Goal: Transaction & Acquisition: Purchase product/service

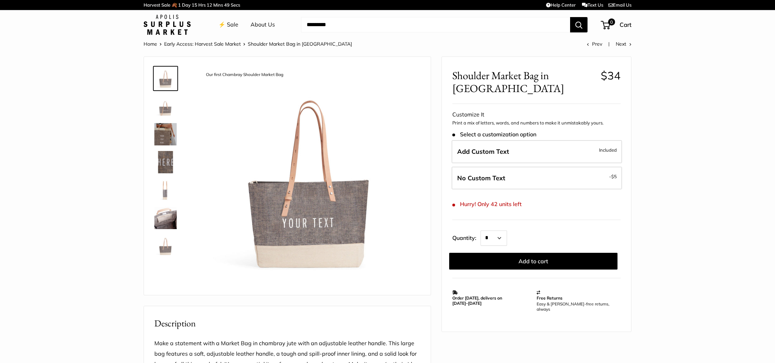
click at [164, 218] on img at bounding box center [165, 218] width 22 height 22
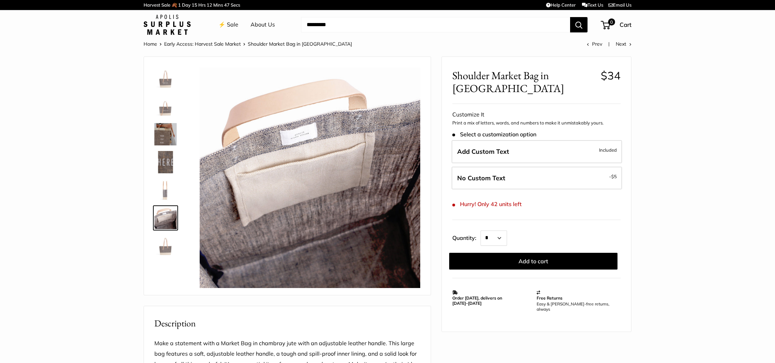
click at [168, 161] on img at bounding box center [165, 162] width 22 height 22
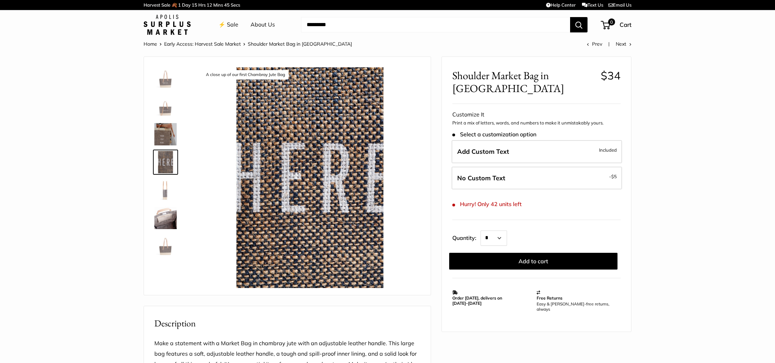
click at [169, 132] on img at bounding box center [165, 134] width 22 height 22
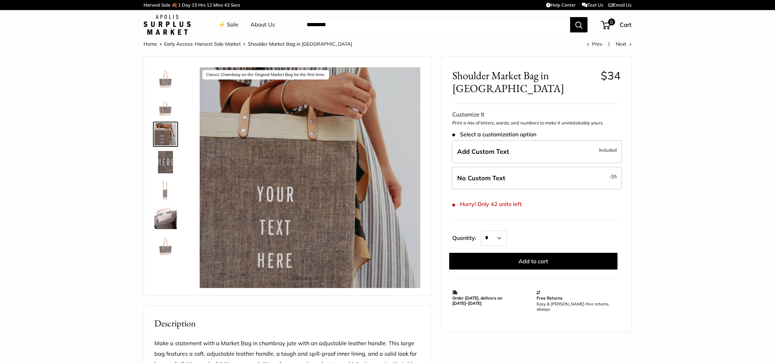
click at [166, 108] on img at bounding box center [165, 106] width 22 height 22
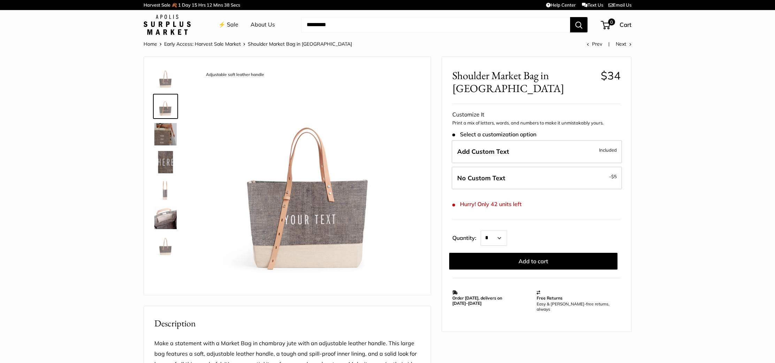
click at [165, 245] on img at bounding box center [165, 246] width 22 height 22
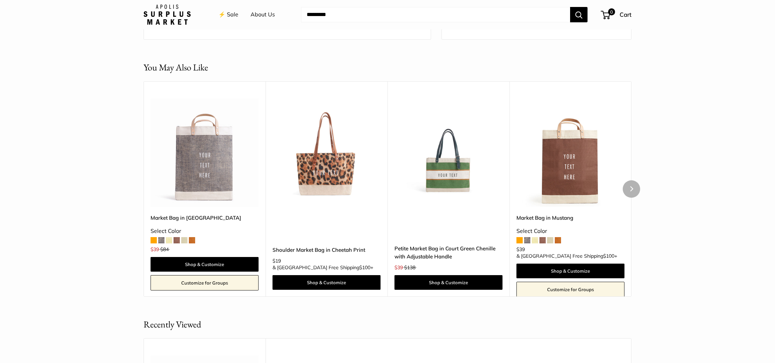
scroll to position [566, 0]
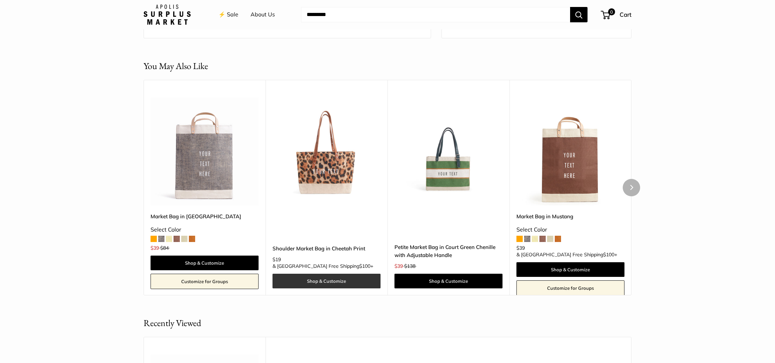
click at [318, 281] on link "Shop & Customize" at bounding box center [327, 281] width 108 height 15
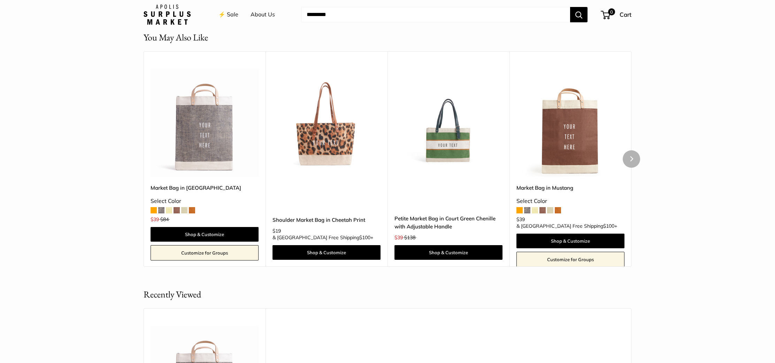
scroll to position [542, 0]
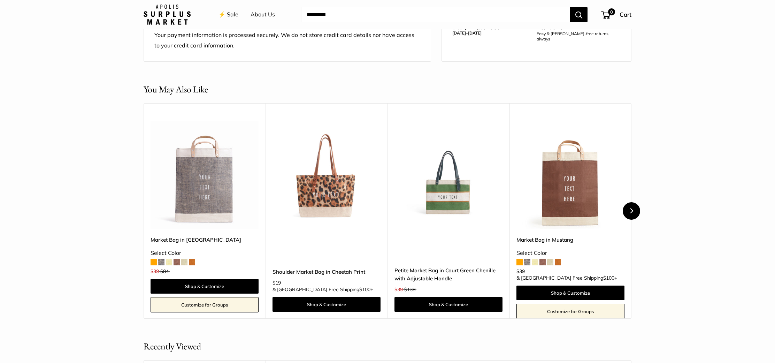
click at [631, 214] on button "Next" at bounding box center [631, 210] width 17 height 17
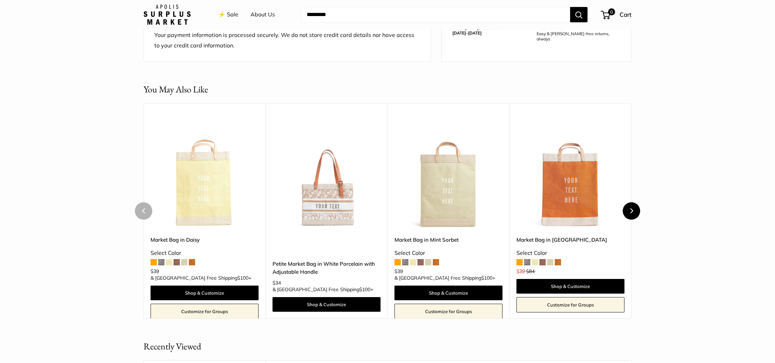
click at [631, 214] on button "Next" at bounding box center [631, 210] width 17 height 17
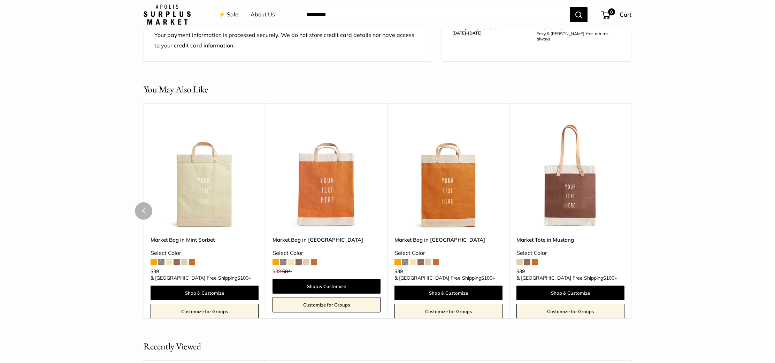
click at [631, 214] on div "Upgrade: Next Day Fulfillment Customizable Text Long Handle New Market Tote in …" at bounding box center [571, 214] width 122 height 223
click at [535, 259] on span at bounding box center [535, 262] width 6 height 6
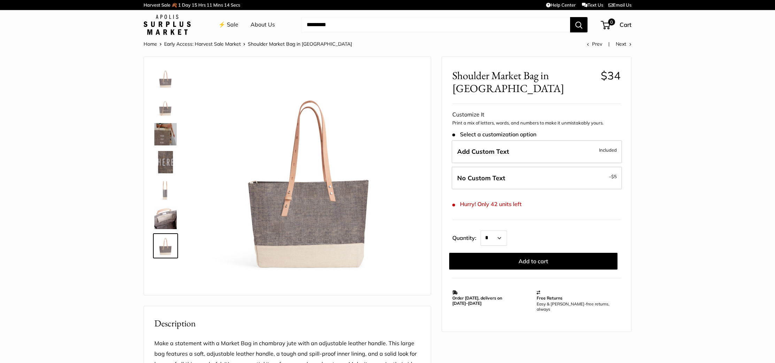
scroll to position [0, 0]
click at [229, 23] on link "⚡️ Sale" at bounding box center [229, 25] width 20 height 10
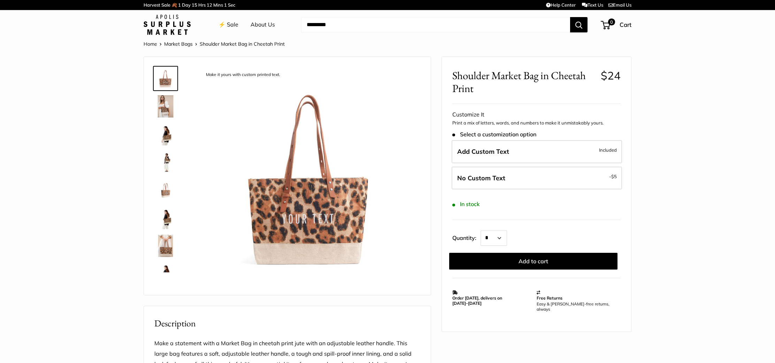
scroll to position [4, 0]
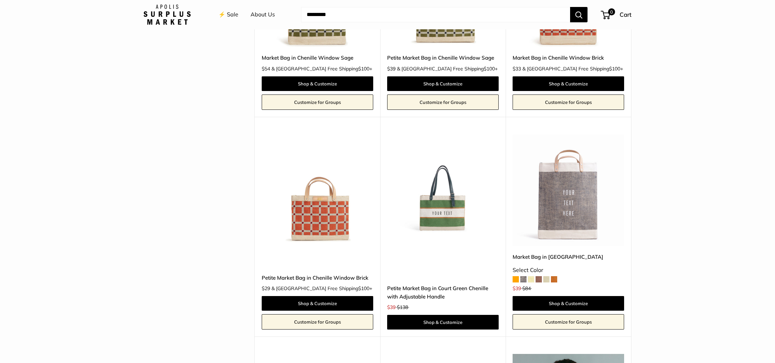
scroll to position [1526, 0]
click at [0, 0] on img at bounding box center [0, 0] width 0 height 0
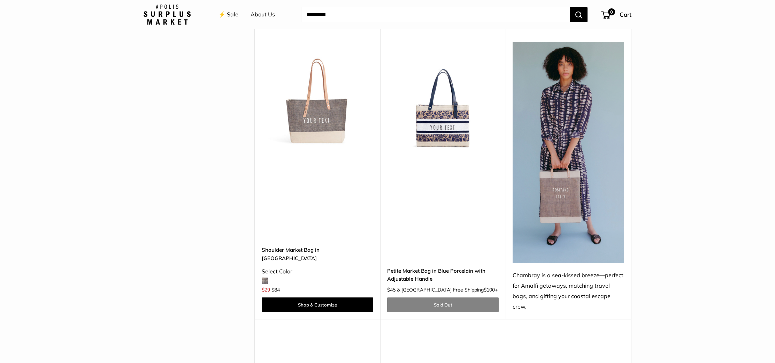
scroll to position [1838, 0]
click at [0, 0] on img at bounding box center [0, 0] width 0 height 0
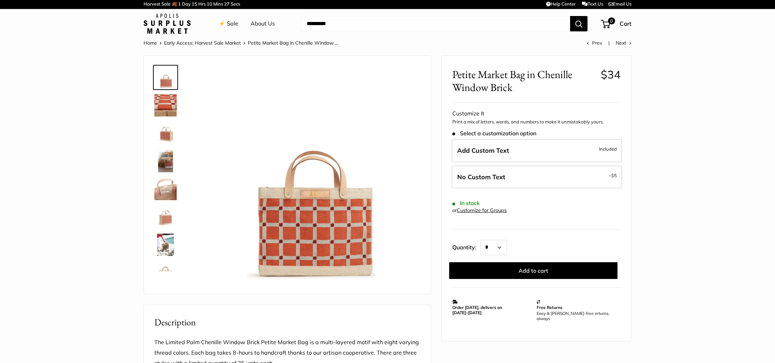
scroll to position [2, 0]
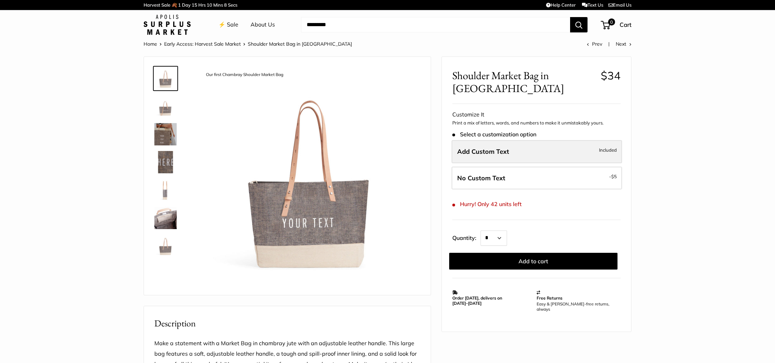
click at [468, 147] on span "Add Custom Text" at bounding box center [483, 151] width 52 height 8
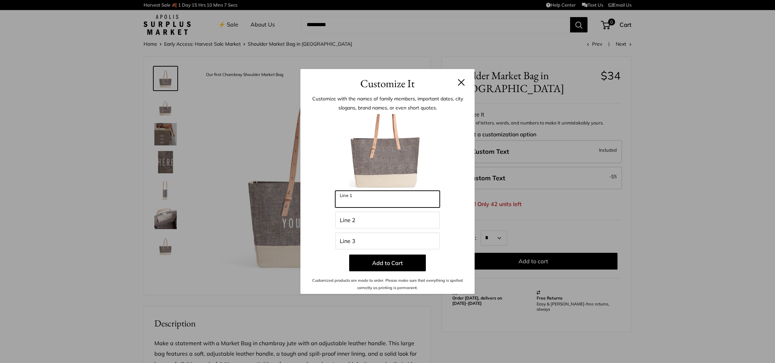
click at [359, 199] on input "Line 1" at bounding box center [387, 199] width 105 height 17
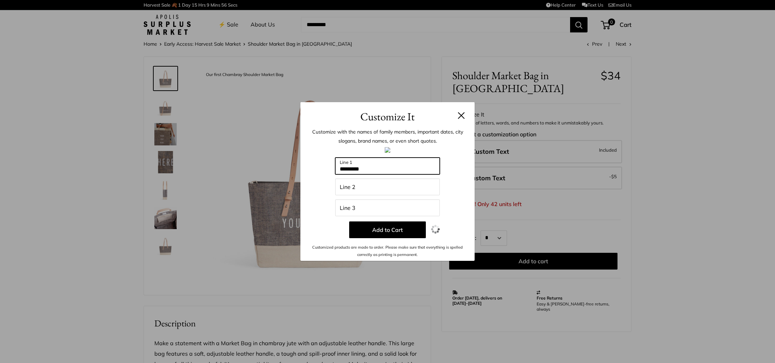
type input "*********"
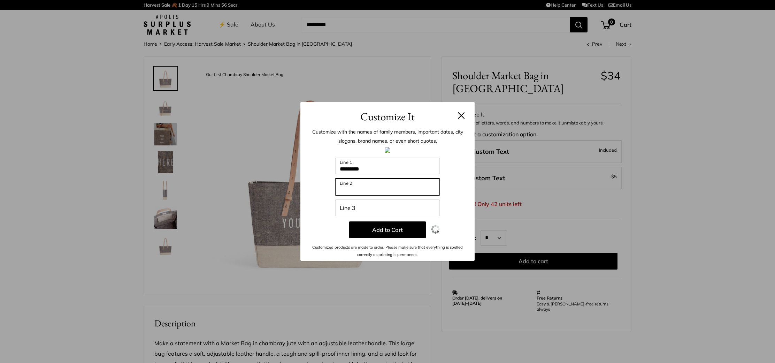
click at [351, 189] on input "Line 2" at bounding box center [387, 187] width 105 height 17
type input "**********"
click at [347, 206] on input "Line 3" at bounding box center [387, 207] width 105 height 17
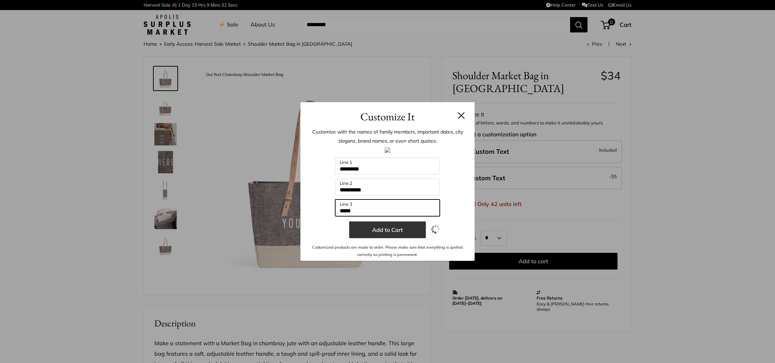
type input "*****"
click at [393, 233] on button "Add to Cart" at bounding box center [387, 229] width 77 height 17
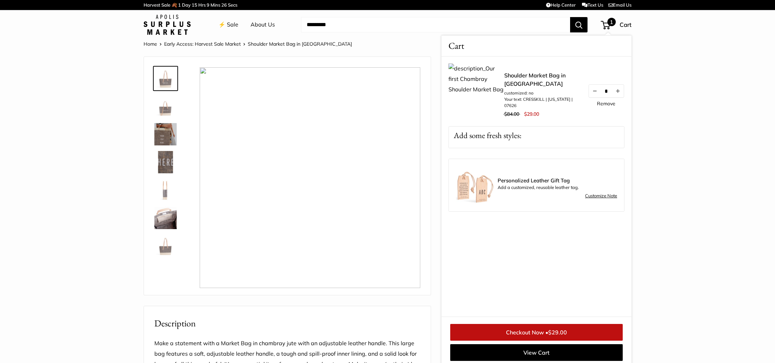
click at [609, 23] on span "1" at bounding box center [612, 22] width 8 height 8
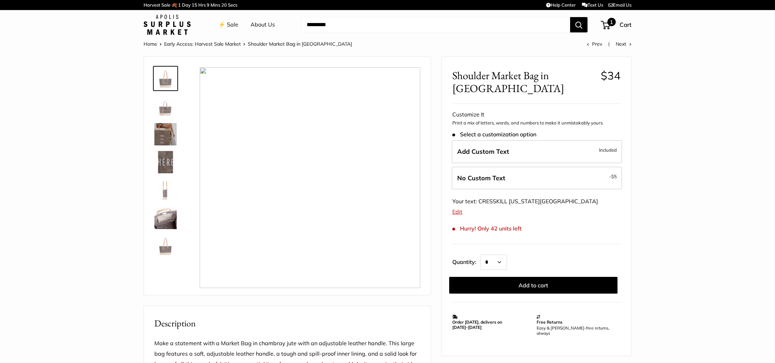
click at [609, 22] on span "1" at bounding box center [612, 22] width 8 height 8
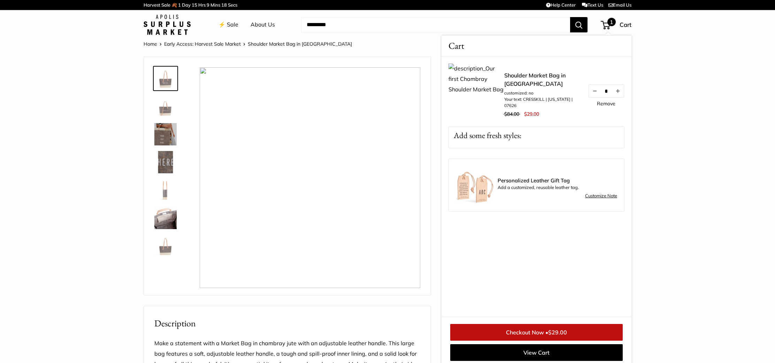
click at [478, 96] on img at bounding box center [477, 91] width 56 height 56
click at [528, 77] on link "Shoulder Market Bag in [GEOGRAPHIC_DATA]" at bounding box center [542, 79] width 77 height 17
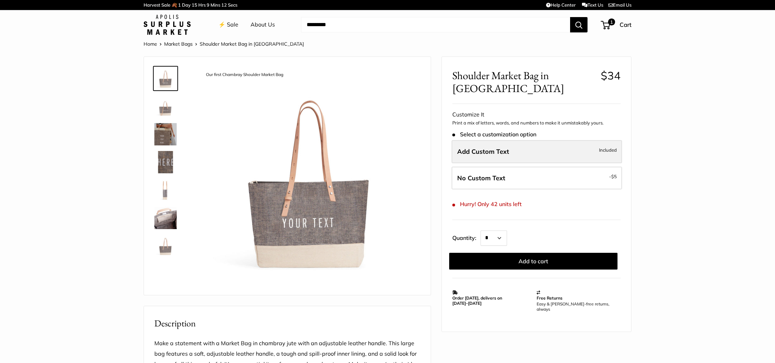
click at [484, 149] on span "Add Custom Text" at bounding box center [483, 151] width 52 height 8
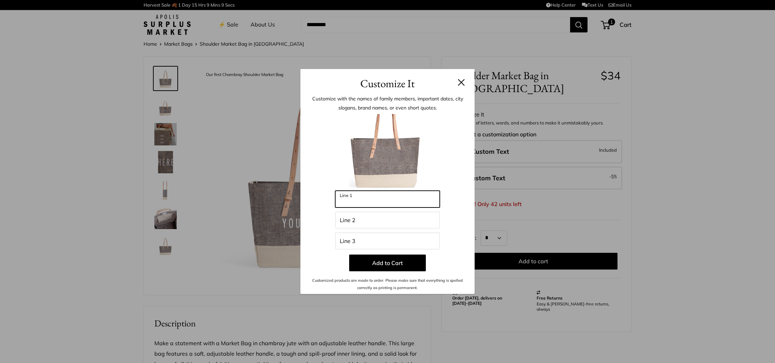
click at [362, 201] on input "Line 1" at bounding box center [387, 199] width 105 height 17
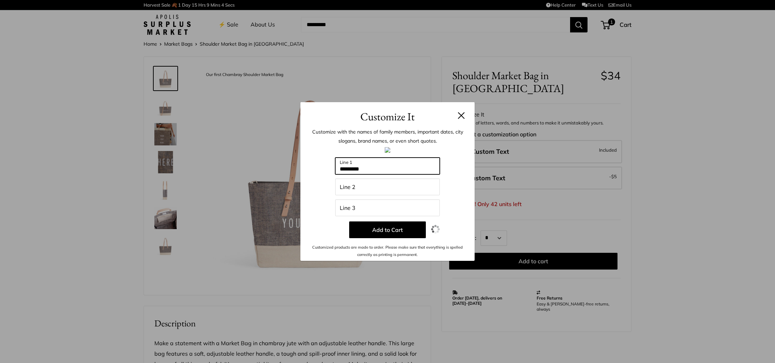
type input "*********"
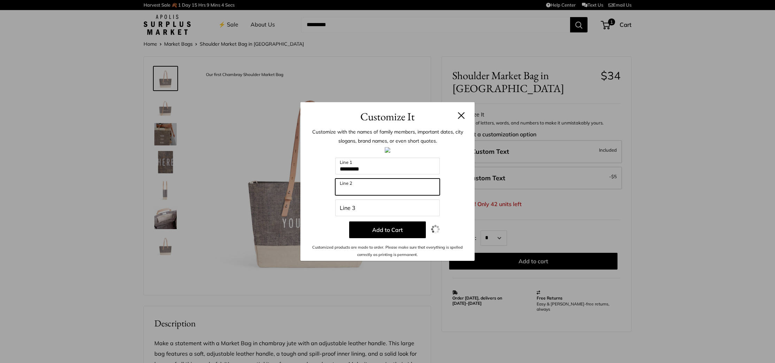
click at [360, 192] on input "Line 2" at bounding box center [387, 187] width 105 height 17
type input "**********"
click at [357, 205] on input "Line 3" at bounding box center [387, 207] width 105 height 17
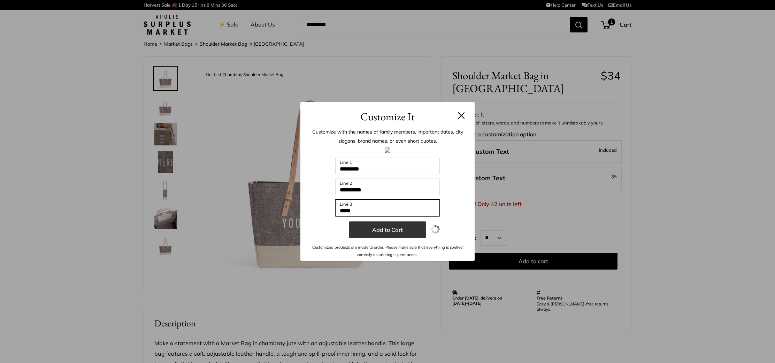
type input "*****"
click at [394, 233] on button "Add to Cart" at bounding box center [387, 229] width 77 height 17
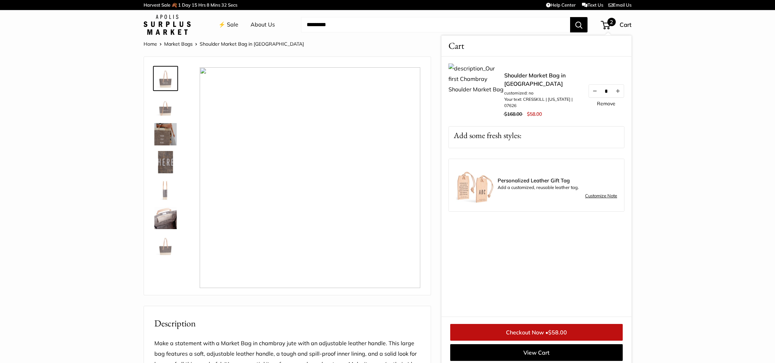
click at [536, 333] on link "Checkout Now • $58.00" at bounding box center [536, 332] width 173 height 17
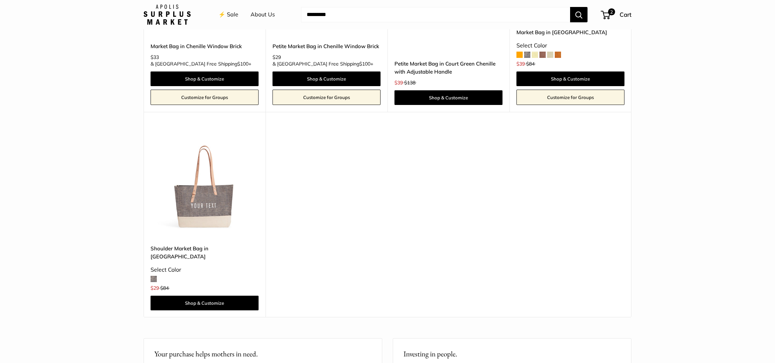
scroll to position [1557, 0]
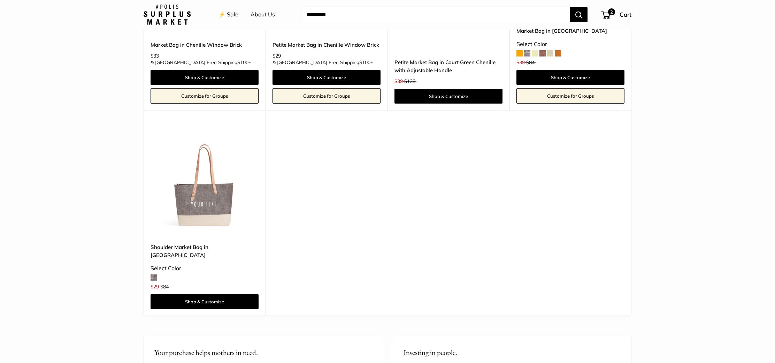
click at [0, 0] on img at bounding box center [0, 0] width 0 height 0
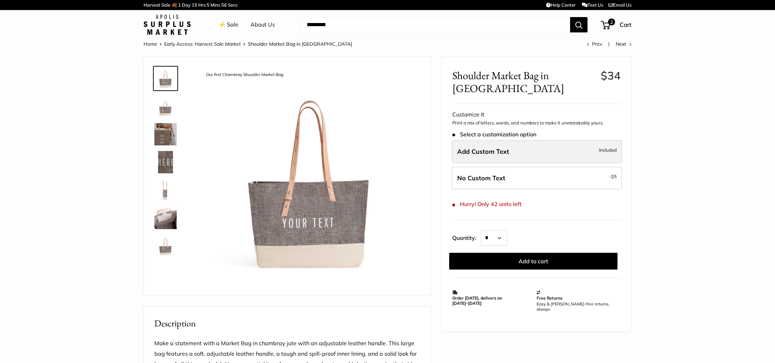
click at [490, 152] on span "Add Custom Text" at bounding box center [483, 151] width 52 height 8
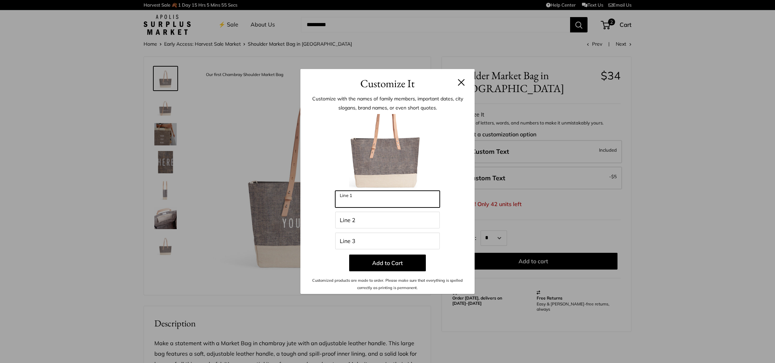
click at [361, 198] on input "Line 1" at bounding box center [387, 199] width 105 height 17
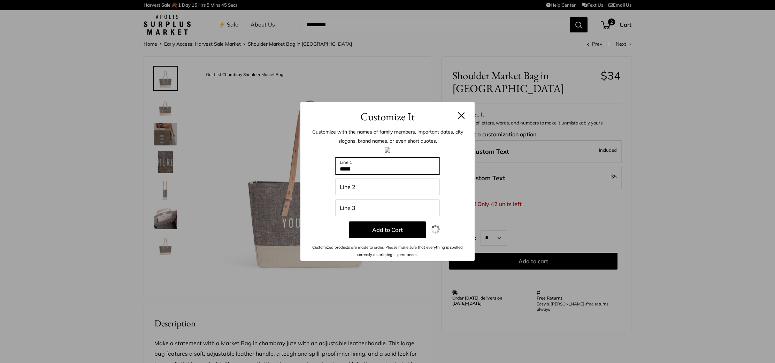
type input "*****"
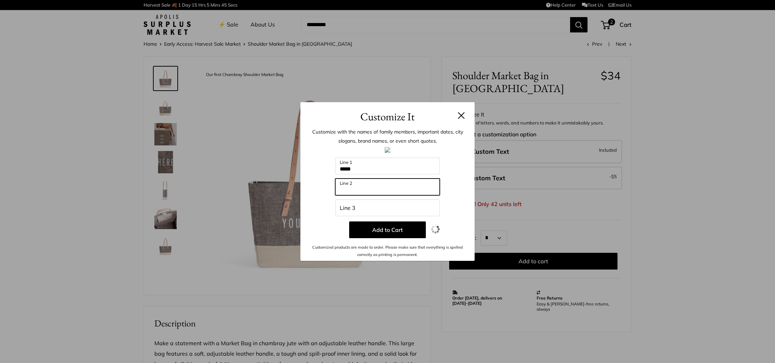
click at [348, 188] on input "Line 2" at bounding box center [387, 187] width 105 height 17
type input "********"
click at [344, 208] on input "Line 3" at bounding box center [387, 207] width 105 height 17
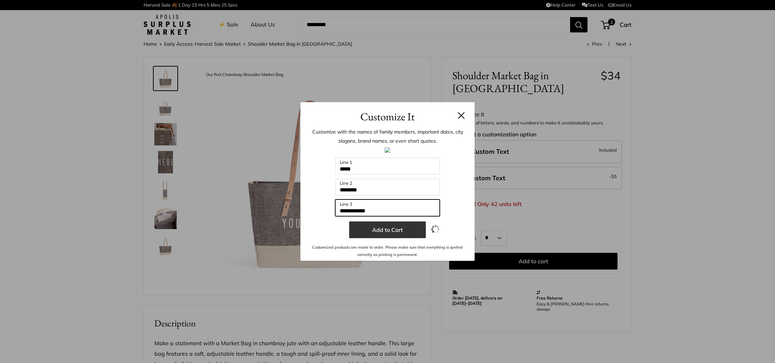
type input "**********"
click at [390, 233] on button "Add to Cart" at bounding box center [387, 229] width 77 height 17
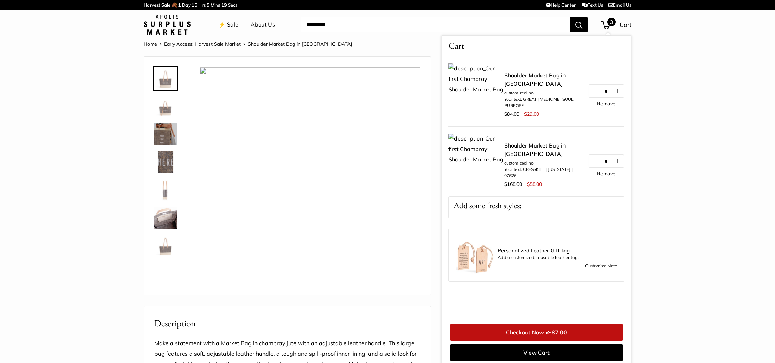
click at [477, 161] on img at bounding box center [477, 162] width 56 height 56
click at [525, 145] on link "Shoulder Market Bag in [GEOGRAPHIC_DATA]" at bounding box center [542, 149] width 77 height 17
click at [517, 84] on link "Shoulder Market Bag in [GEOGRAPHIC_DATA]" at bounding box center [542, 79] width 77 height 17
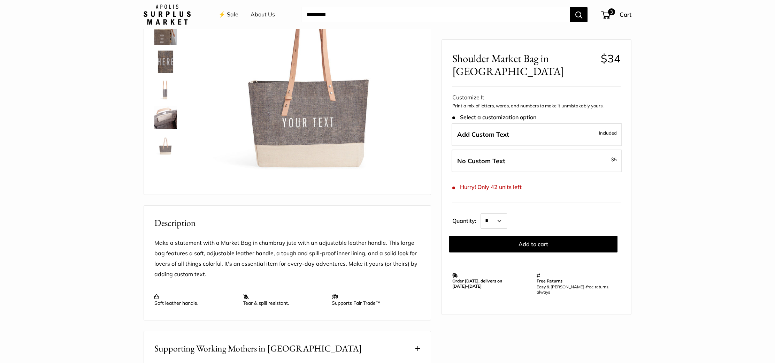
scroll to position [96, 0]
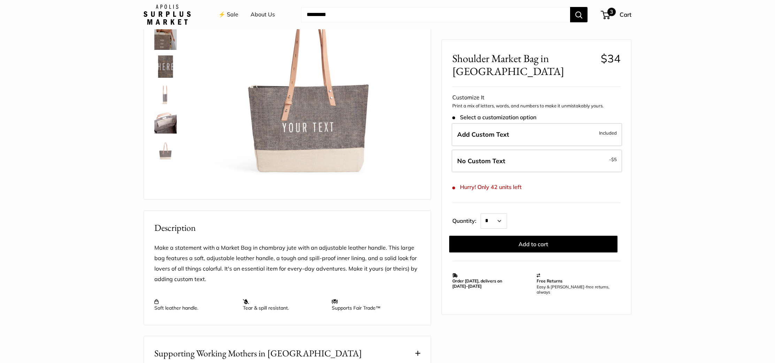
click at [609, 13] on span "3" at bounding box center [612, 12] width 8 height 8
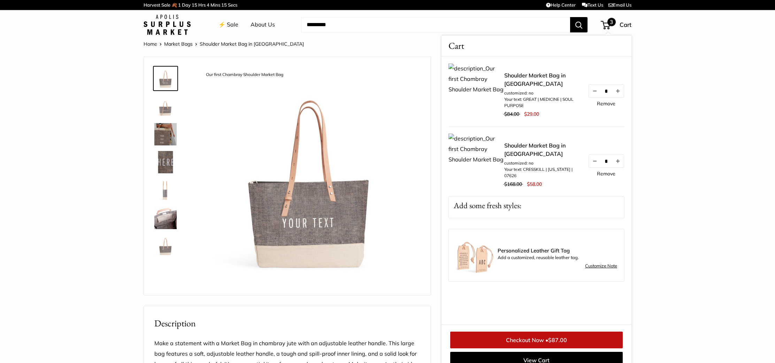
scroll to position [0, 0]
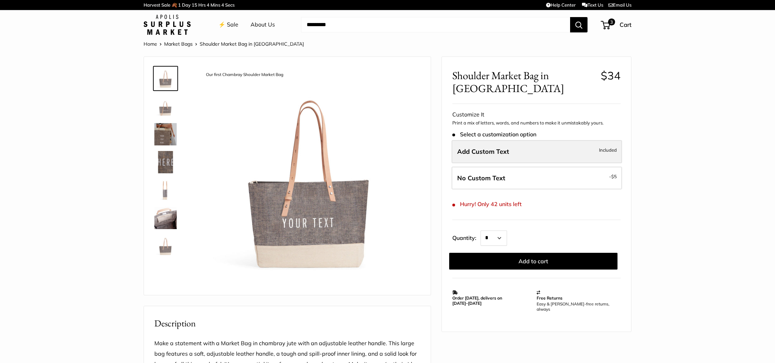
click at [490, 154] on label "Add Custom Text Included" at bounding box center [537, 151] width 170 height 23
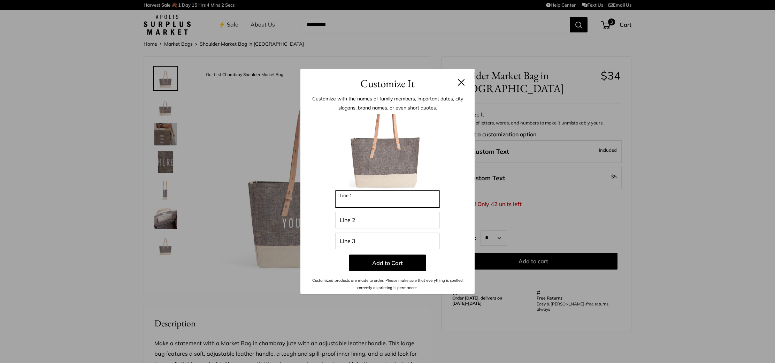
click at [366, 205] on input "Line 1" at bounding box center [387, 199] width 105 height 17
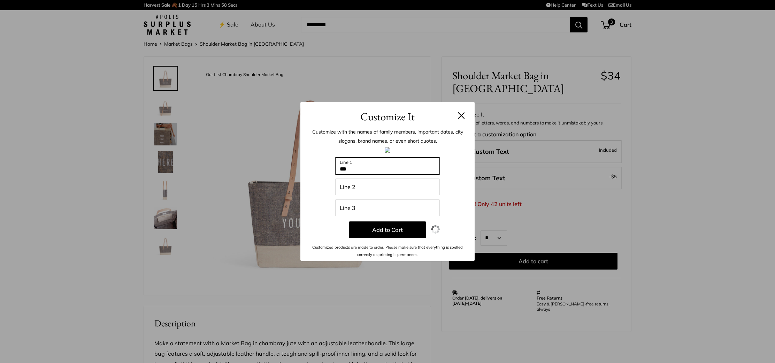
type input "***"
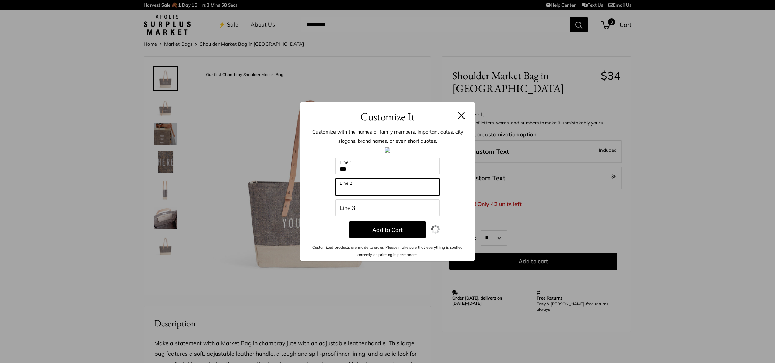
click at [351, 188] on input "Line 2" at bounding box center [387, 187] width 105 height 17
type input "**********"
click at [343, 208] on input "Line 3" at bounding box center [387, 207] width 105 height 17
type input "**********"
click at [463, 116] on button at bounding box center [461, 115] width 7 height 7
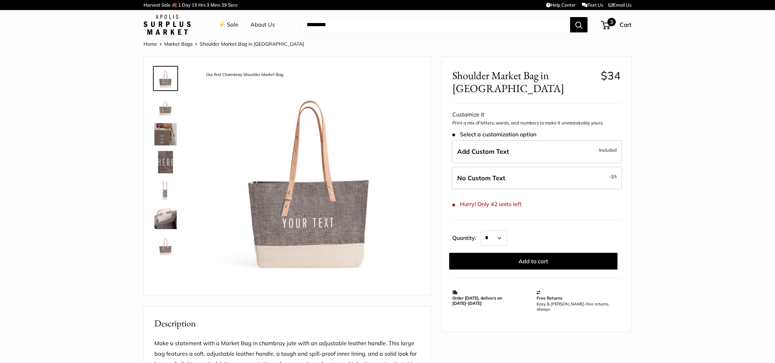
click at [608, 21] on span "3" at bounding box center [612, 22] width 8 height 8
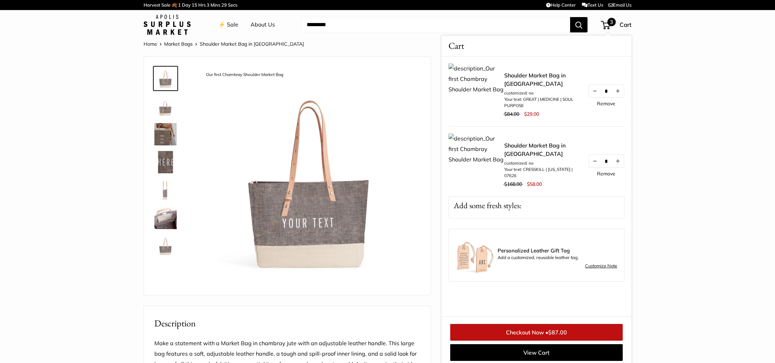
click at [523, 84] on link "Shoulder Market Bag in [GEOGRAPHIC_DATA]" at bounding box center [542, 79] width 77 height 17
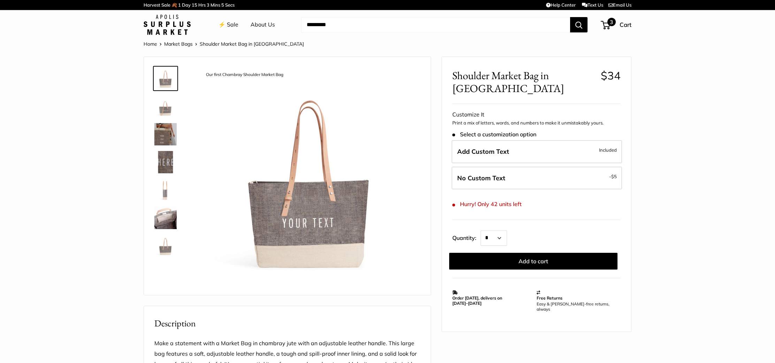
click at [613, 25] on span "3" at bounding box center [612, 22] width 8 height 8
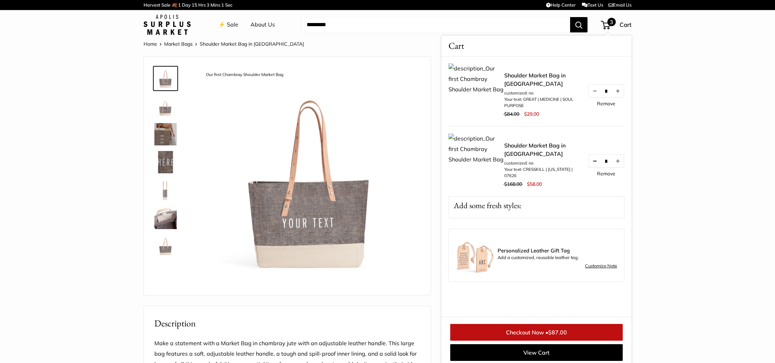
click at [596, 160] on button "Decrease quantity by 1" at bounding box center [595, 161] width 12 height 13
click at [520, 145] on link "Shoulder Market Bag in [GEOGRAPHIC_DATA]" at bounding box center [542, 149] width 77 height 17
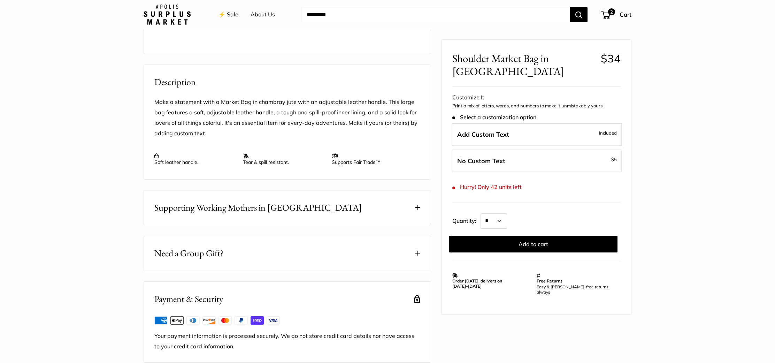
scroll to position [257, 0]
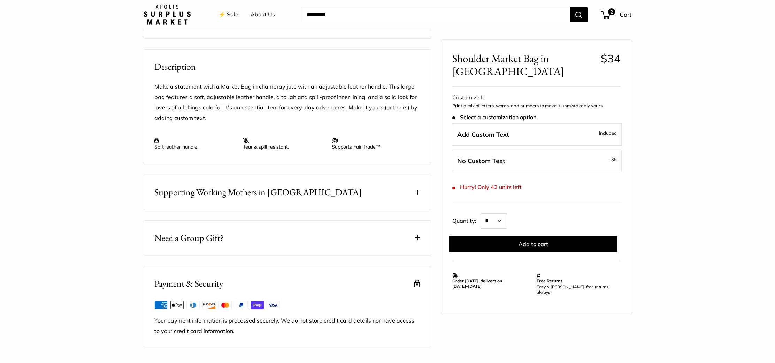
click at [420, 237] on span at bounding box center [418, 237] width 5 height 5
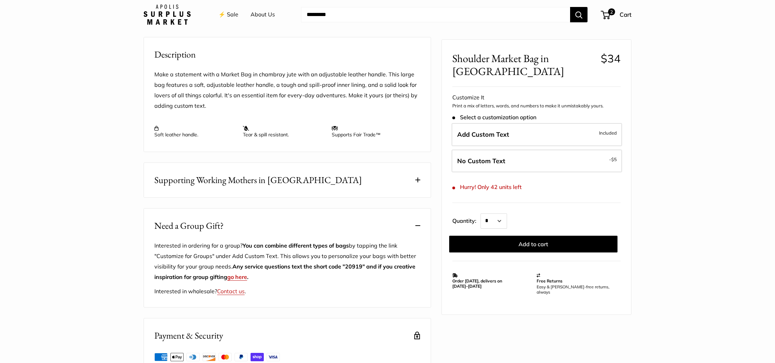
scroll to position [240, 0]
